Goal: Register for event/course

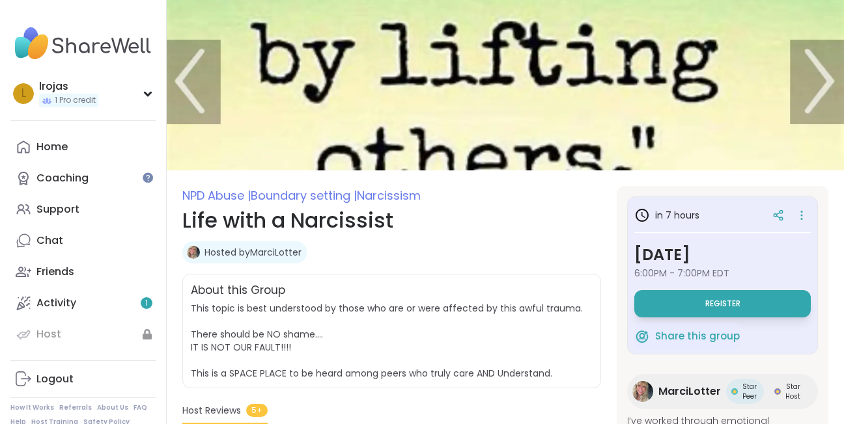
click at [660, 311] on button "Register" at bounding box center [722, 303] width 176 height 27
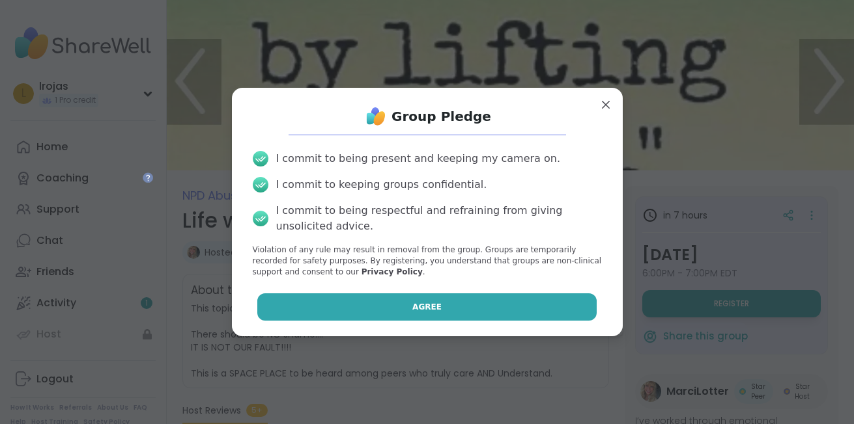
click at [423, 304] on span "Agree" at bounding box center [426, 307] width 29 height 12
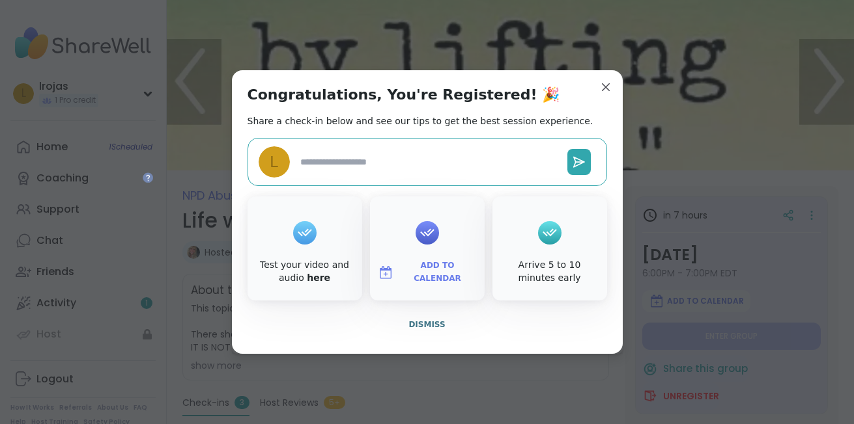
click at [294, 224] on icon at bounding box center [304, 233] width 21 height 20
click at [301, 240] on icon at bounding box center [304, 233] width 21 height 20
click at [385, 274] on img at bounding box center [386, 273] width 16 height 16
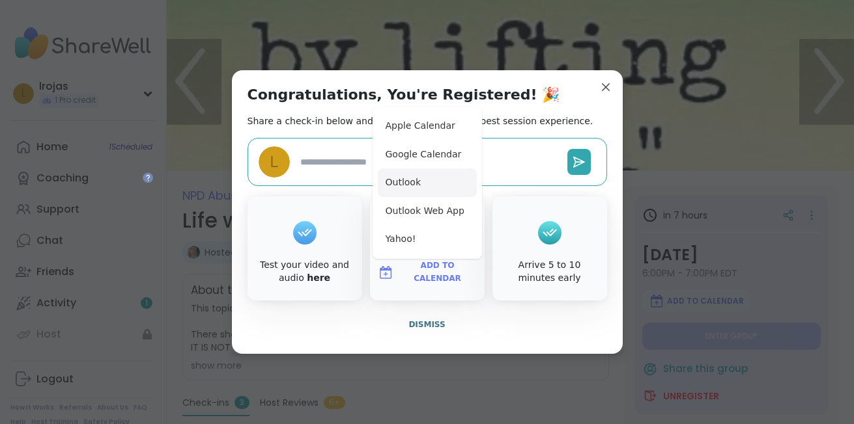
click at [402, 178] on button "Outlook" at bounding box center [427, 183] width 99 height 29
type textarea "*"
